Goal: Information Seeking & Learning: Find specific page/section

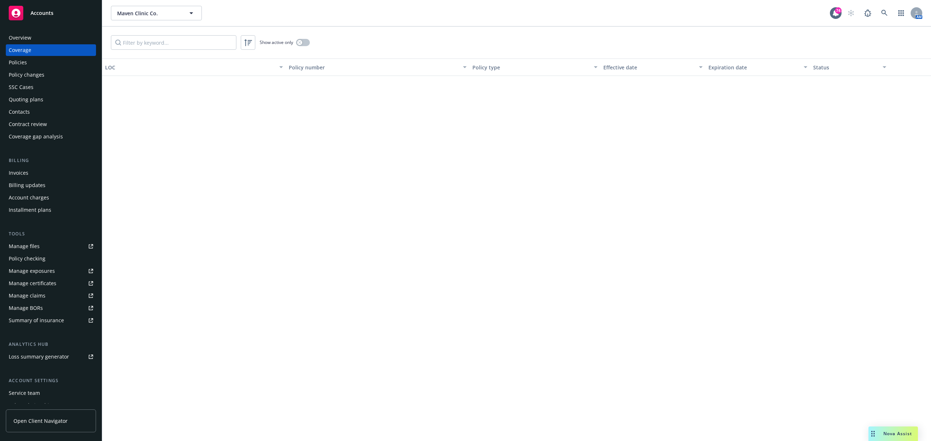
scroll to position [436, 0]
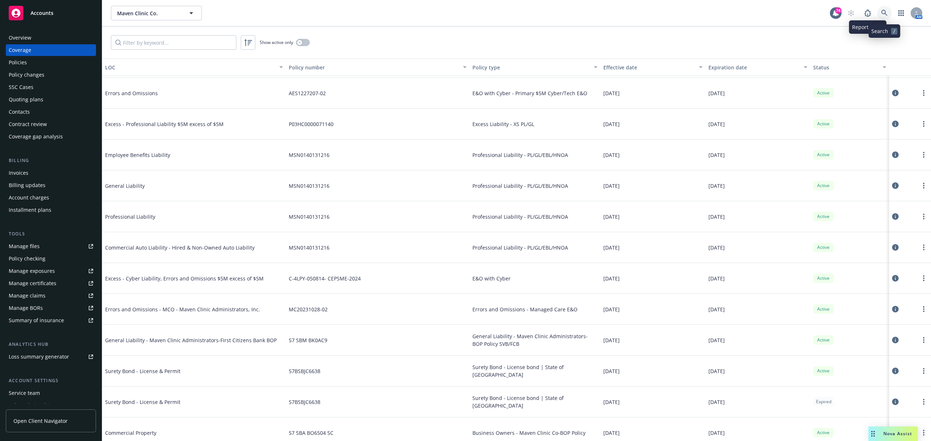
click at [881, 11] on icon at bounding box center [884, 13] width 7 height 7
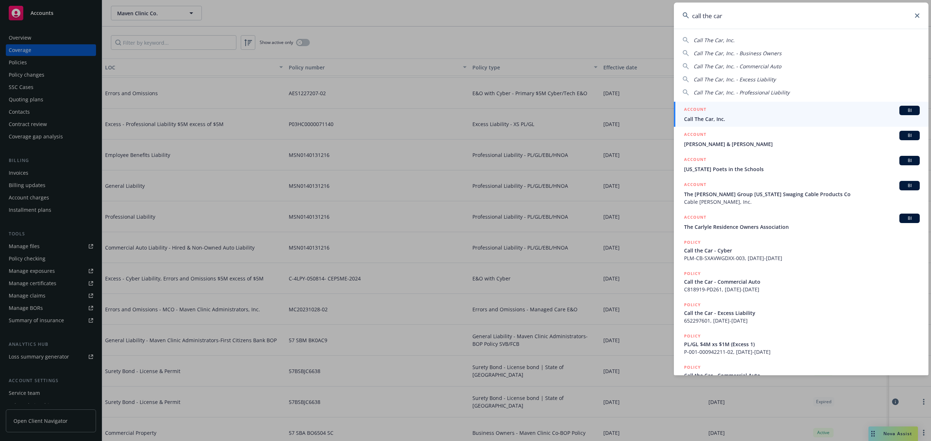
type input "call the car"
click at [809, 121] on span "Call The Car, Inc." at bounding box center [802, 119] width 236 height 8
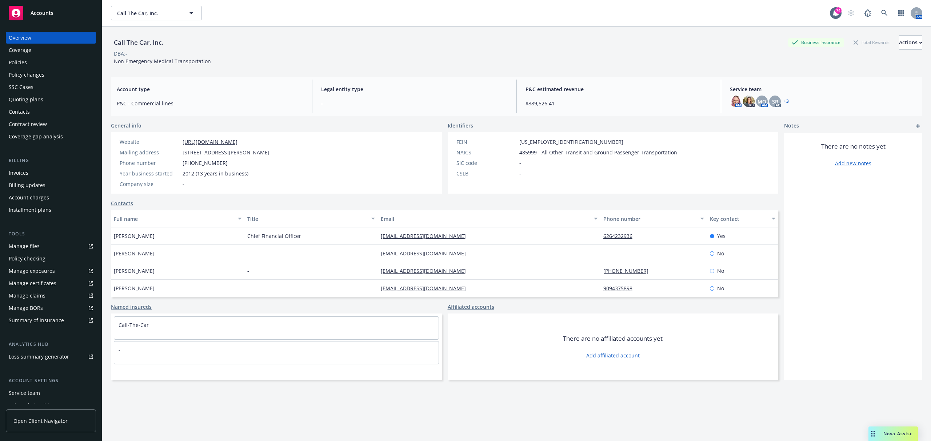
click at [36, 56] on div "Overview Coverage Policies Policy changes SSC Cases Quoting plans Contacts Cont…" at bounding box center [51, 87] width 90 height 110
click at [37, 61] on div "Policies" at bounding box center [51, 63] width 84 height 12
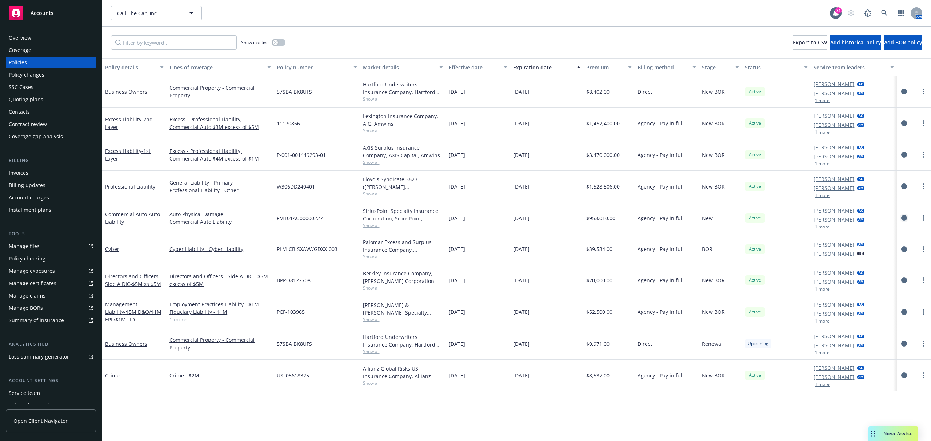
click at [905, 220] on icon "circleInformation" at bounding box center [904, 218] width 6 height 6
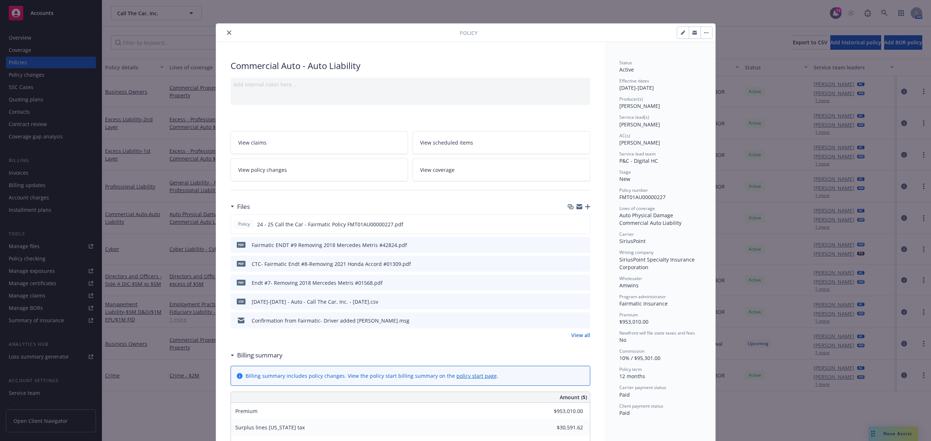
click at [227, 33] on icon "close" at bounding box center [229, 33] width 4 height 4
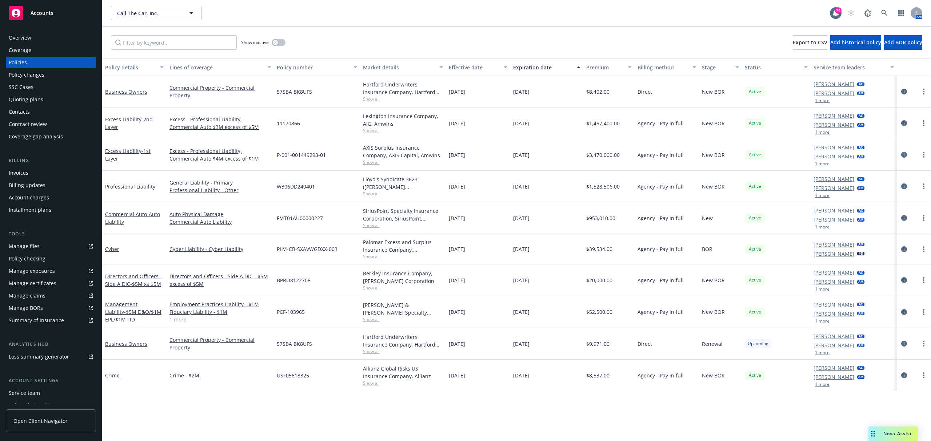
click at [905, 188] on icon "circleInformation" at bounding box center [904, 187] width 6 height 6
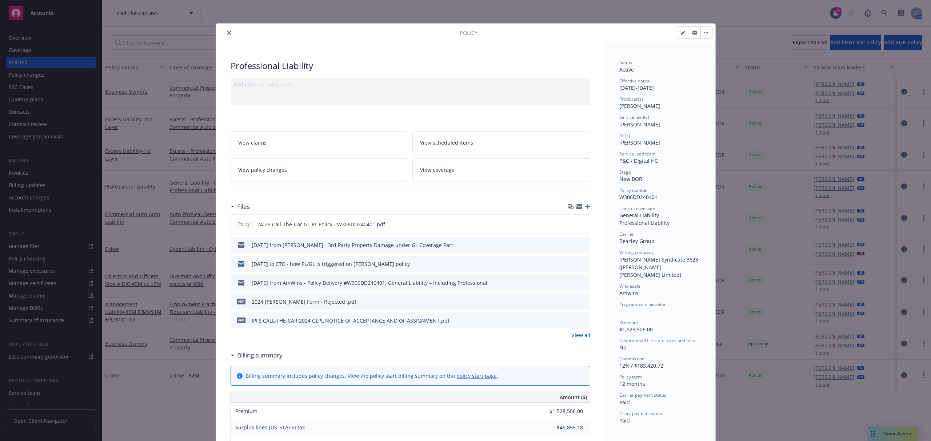
click at [227, 33] on icon "close" at bounding box center [229, 33] width 4 height 4
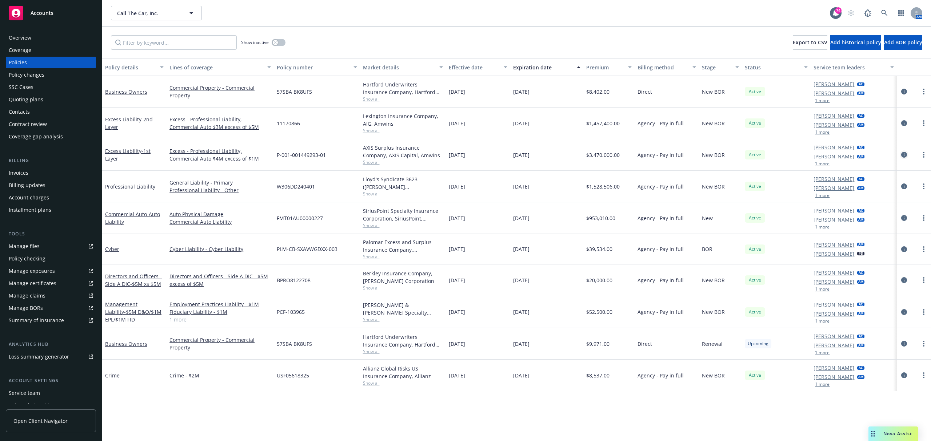
click at [906, 156] on icon "circleInformation" at bounding box center [904, 155] width 6 height 6
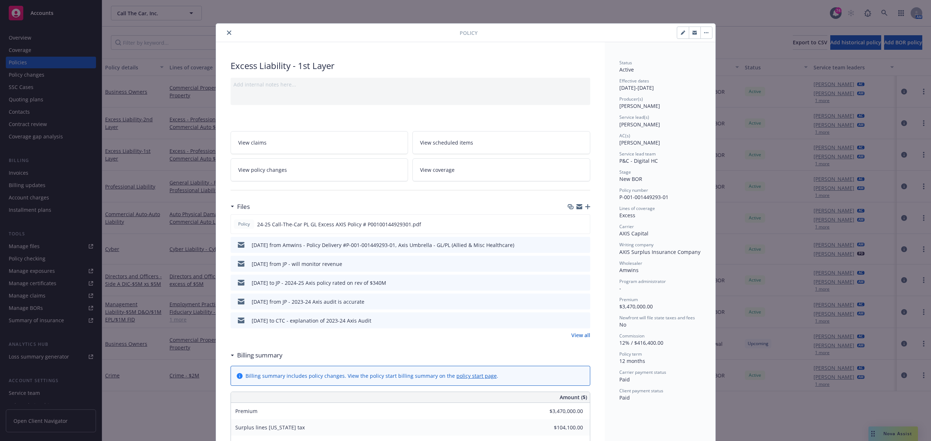
click at [227, 33] on icon "close" at bounding box center [229, 33] width 4 height 4
